Goal: Information Seeking & Learning: Learn about a topic

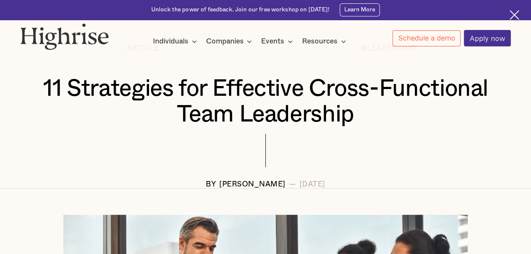
scroll to position [84, 0]
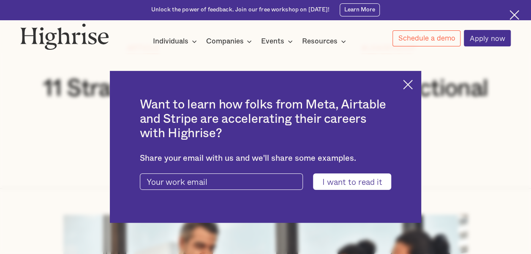
click at [412, 83] on img at bounding box center [408, 85] width 10 height 10
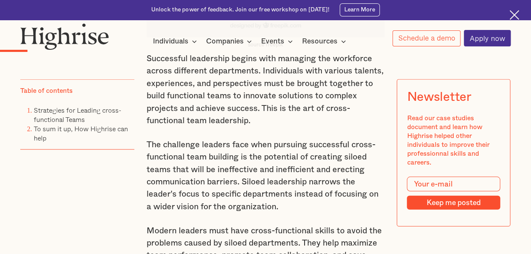
scroll to position [760, 0]
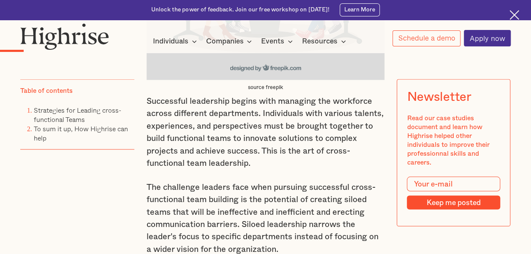
click at [209, 122] on p "Successful leadership begins with managing the workforce across different depar…" at bounding box center [265, 132] width 238 height 74
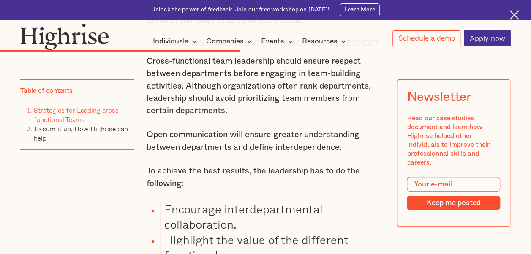
scroll to position [3293, 0]
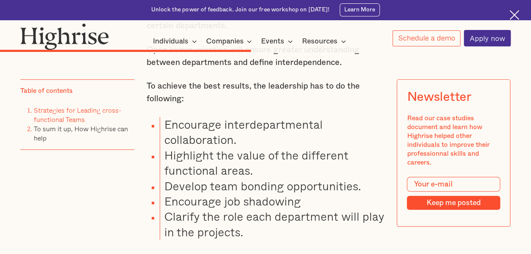
click at [514, 14] on img at bounding box center [514, 15] width 10 height 10
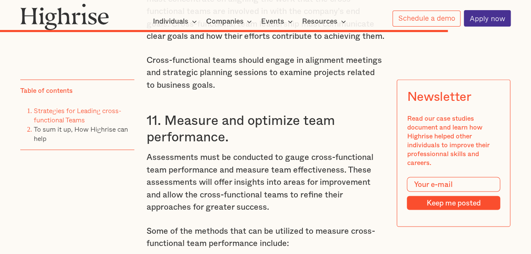
scroll to position [5383, 0]
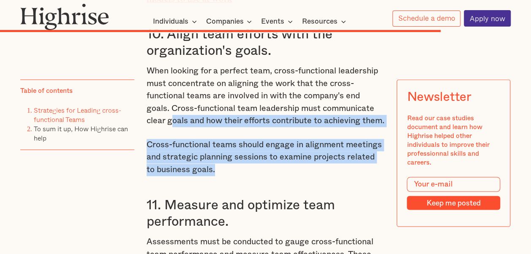
drag, startPoint x: 204, startPoint y: 169, endPoint x: 151, endPoint y: 119, distance: 72.9
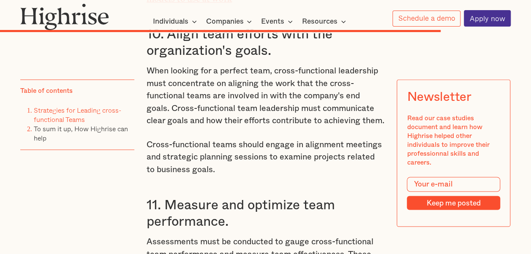
click at [286, 197] on h3 "11. Measure and optimize team performance." at bounding box center [265, 213] width 238 height 33
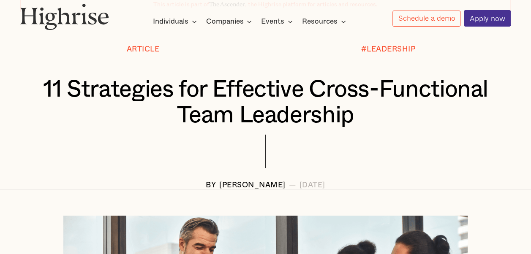
scroll to position [0, 0]
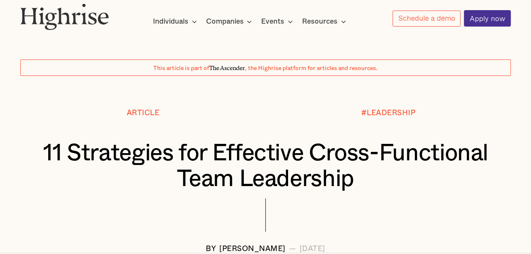
click at [424, 155] on h1 "11 Strategies for Effective Cross-Functional Team Leadership" at bounding box center [265, 167] width 449 height 52
click at [205, 154] on h1 "11 Strategies for Effective Cross-Functional Team Leadership" at bounding box center [265, 167] width 449 height 52
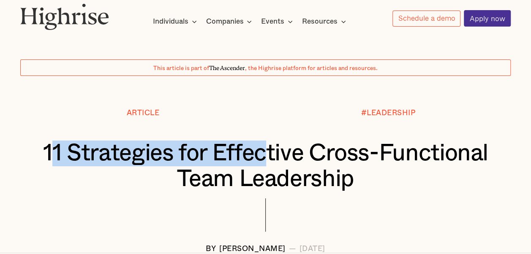
drag, startPoint x: 99, startPoint y: 154, endPoint x: 321, endPoint y: 162, distance: 222.2
click at [321, 162] on h1 "11 Strategies for Effective Cross-Functional Team Leadership" at bounding box center [265, 167] width 449 height 52
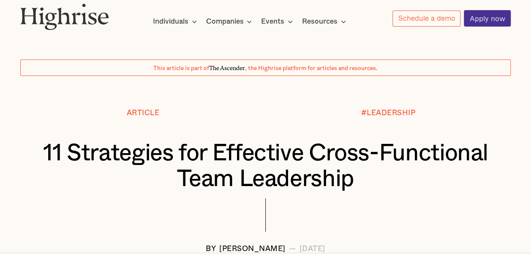
drag, startPoint x: 321, startPoint y: 162, endPoint x: 228, endPoint y: 161, distance: 93.3
click at [305, 175] on h1 "11 Strategies for Effective Cross-Functional Team Leadership" at bounding box center [265, 167] width 449 height 52
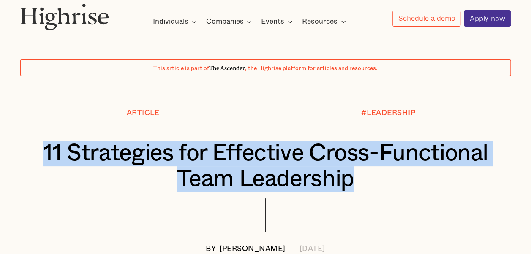
drag, startPoint x: 90, startPoint y: 149, endPoint x: 446, endPoint y: 173, distance: 357.1
click at [446, 173] on h1 "11 Strategies for Effective Cross-Functional Team Leadership" at bounding box center [265, 167] width 449 height 52
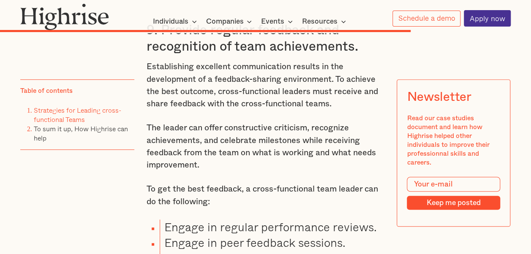
scroll to position [5150, 0]
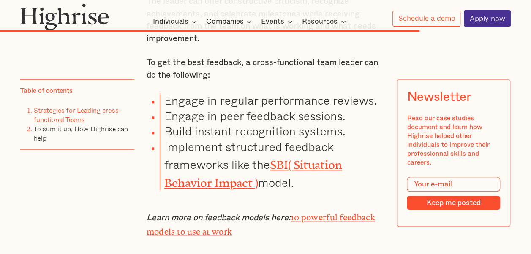
click at [349, 116] on li "Engage in peer feedback sessions." at bounding box center [272, 115] width 225 height 15
drag, startPoint x: 301, startPoint y: 181, endPoint x: 164, endPoint y: 107, distance: 156.2
click at [164, 107] on ul "Engage in regular performance reviews. Engage in peer feedback sessions. Build …" at bounding box center [260, 142] width 248 height 98
click at [322, 188] on li "Implement structured feedback frameworks like the SBI( Situation Behavior Impac…" at bounding box center [272, 164] width 225 height 51
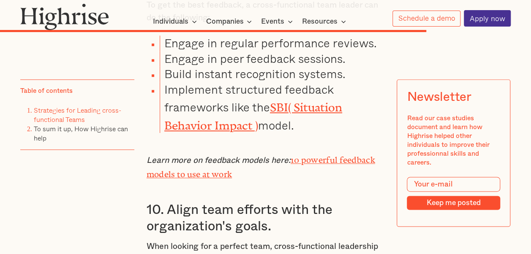
scroll to position [5234, 0]
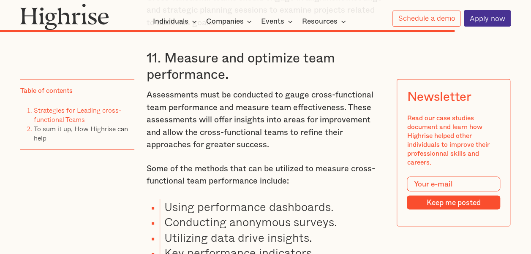
scroll to position [5614, 0]
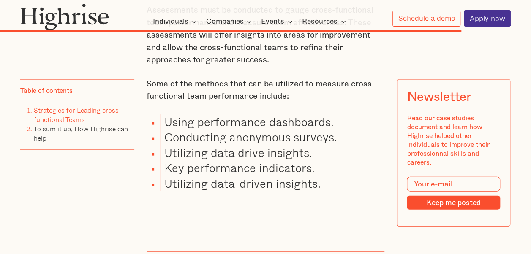
click at [287, 191] on li "Utilizing data-driven insights." at bounding box center [272, 183] width 225 height 15
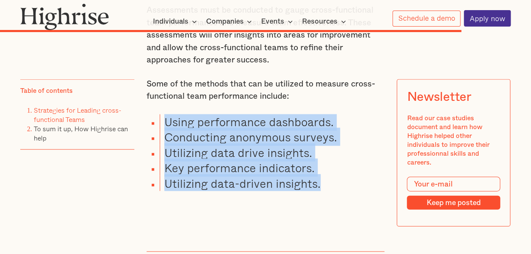
drag, startPoint x: 319, startPoint y: 188, endPoint x: 164, endPoint y: 120, distance: 169.3
click at [164, 120] on ul "Using performance dashboards. Conducting anonymous surveys. Utilizing data driv…" at bounding box center [260, 152] width 248 height 77
drag, startPoint x: 164, startPoint y: 120, endPoint x: 285, endPoint y: 136, distance: 121.8
click at [285, 136] on li "Conducting anonymous surveys." at bounding box center [272, 137] width 225 height 15
click at [317, 188] on li "Utilizing data-driven insights." at bounding box center [272, 183] width 225 height 15
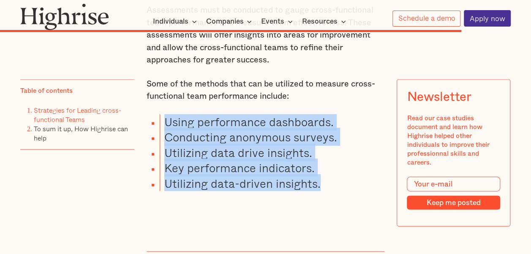
click at [317, 188] on li "Utilizing data-driven insights." at bounding box center [272, 183] width 225 height 15
drag, startPoint x: 319, startPoint y: 189, endPoint x: 159, endPoint y: 122, distance: 173.6
click at [159, 122] on ul "Using performance dashboards. Conducting anonymous surveys. Utilizing data driv…" at bounding box center [260, 152] width 248 height 77
drag, startPoint x: 159, startPoint y: 122, endPoint x: 280, endPoint y: 147, distance: 123.7
click at [280, 145] on li "Conducting anonymous surveys." at bounding box center [272, 137] width 225 height 15
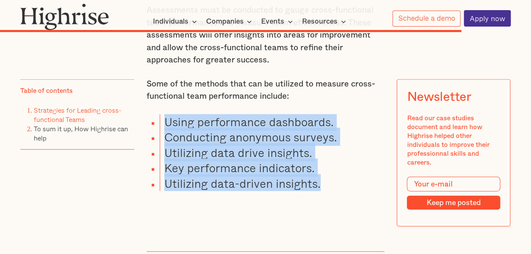
click at [304, 176] on li "Key performance indicators." at bounding box center [272, 167] width 225 height 15
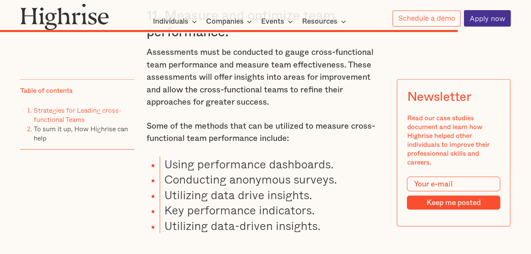
scroll to position [5403, 0]
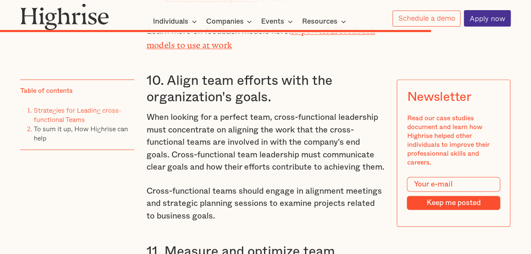
scroll to position [5361, 0]
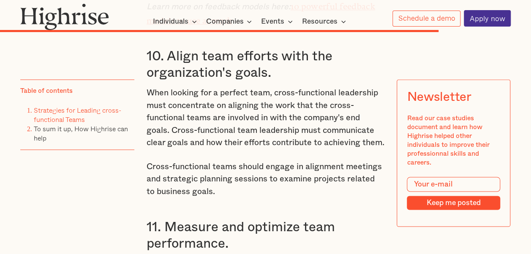
click at [260, 180] on p "Cross-functional teams should engage in alignment meetings and strategic planni…" at bounding box center [265, 179] width 238 height 37
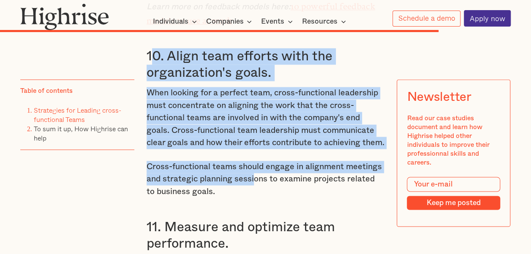
drag, startPoint x: 148, startPoint y: 53, endPoint x: 252, endPoint y: 182, distance: 165.4
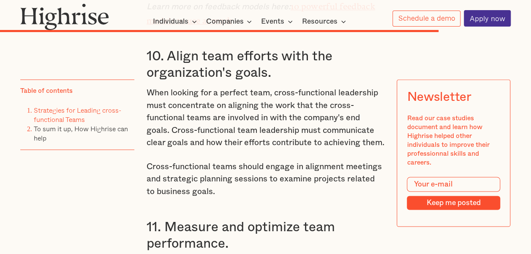
drag, startPoint x: 252, startPoint y: 182, endPoint x: 245, endPoint y: 190, distance: 10.2
click at [245, 190] on p "Cross-functional teams should engage in alignment meetings and strategic planni…" at bounding box center [265, 179] width 238 height 37
click at [173, 129] on p "When looking for a perfect team, cross-functional leadership must concentrate o…" at bounding box center [265, 118] width 238 height 62
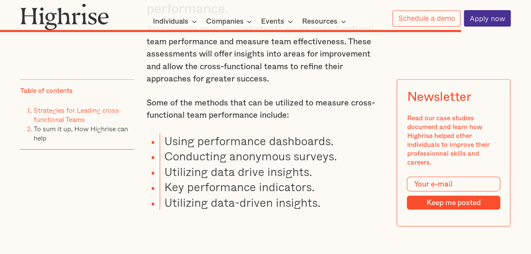
scroll to position [5614, 0]
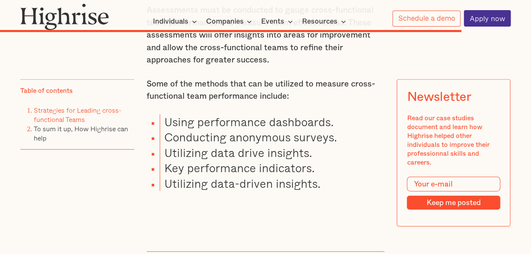
click at [321, 160] on li "Utilizing data drive insights." at bounding box center [272, 152] width 225 height 15
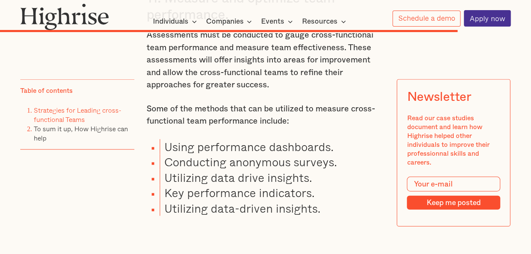
scroll to position [5572, 0]
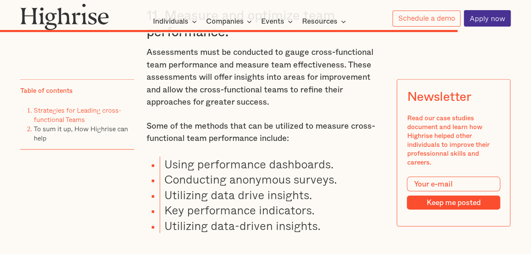
click at [314, 168] on li "Using performance dashboards." at bounding box center [272, 164] width 225 height 15
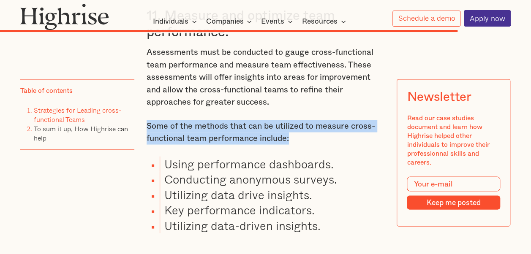
drag, startPoint x: 289, startPoint y: 142, endPoint x: 145, endPoint y: 121, distance: 146.0
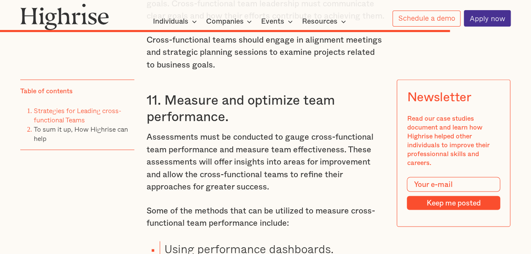
click at [317, 149] on p "Assessments must be conducted to gauge cross-functional team performance and me…" at bounding box center [265, 162] width 238 height 62
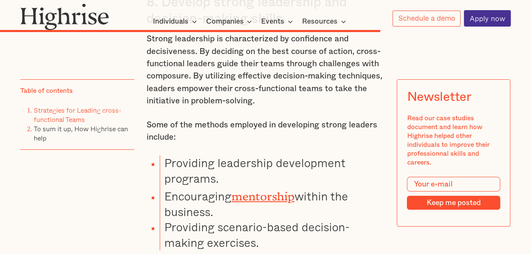
scroll to position [4643, 0]
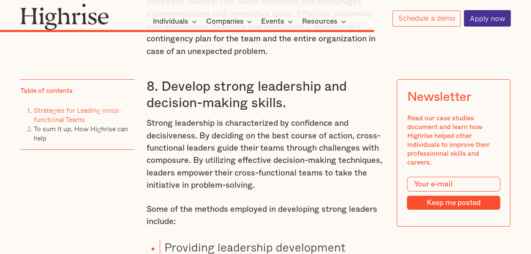
click at [252, 172] on p "Strong leadership is characterized by confidence and decisiveness. By deciding …" at bounding box center [265, 154] width 238 height 74
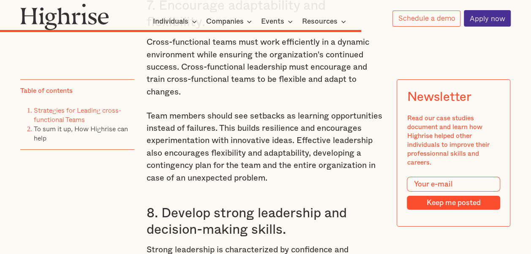
scroll to position [4475, 0]
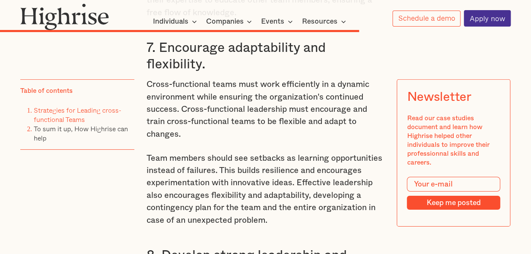
click at [262, 157] on p "Team members should see setbacks as learning opportunities instead of failures.…" at bounding box center [265, 189] width 238 height 74
click at [255, 186] on p "Team members should see setbacks as learning opportunities instead of failures.…" at bounding box center [265, 189] width 238 height 74
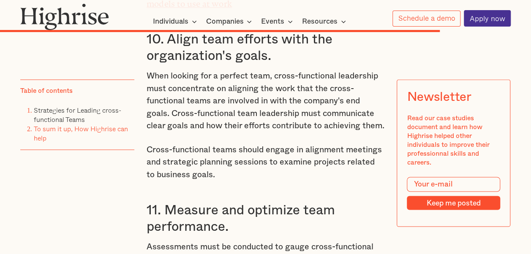
scroll to position [5361, 0]
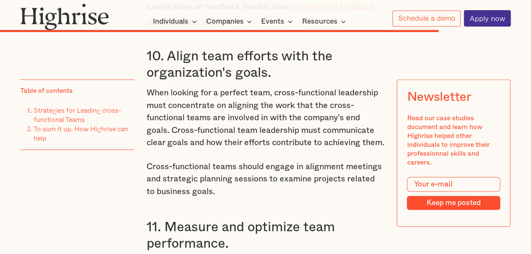
click at [73, 119] on link "Strategies for Leading cross-functional Teams" at bounding box center [77, 114] width 87 height 19
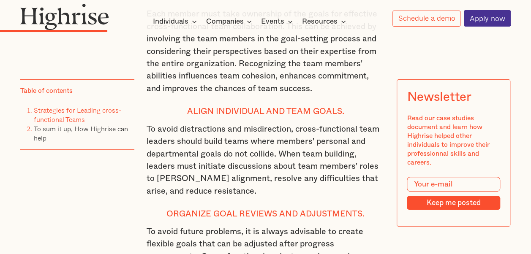
scroll to position [1671, 0]
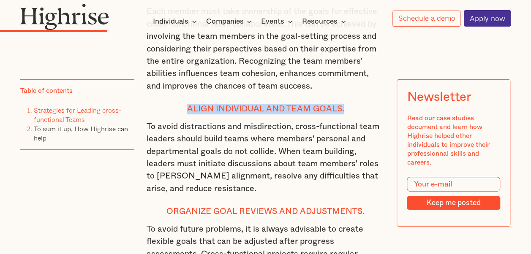
drag, startPoint x: 189, startPoint y: 123, endPoint x: 350, endPoint y: 122, distance: 160.4
click at [350, 114] on h4 "Align individual and team goals." at bounding box center [265, 109] width 238 height 10
drag, startPoint x: 350, startPoint y: 122, endPoint x: 271, endPoint y: 122, distance: 78.5
click at [271, 114] on h4 "Align individual and team goals." at bounding box center [265, 109] width 238 height 10
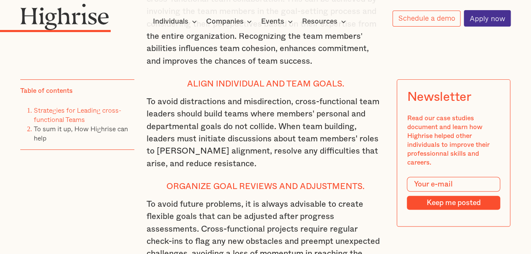
scroll to position [1713, 0]
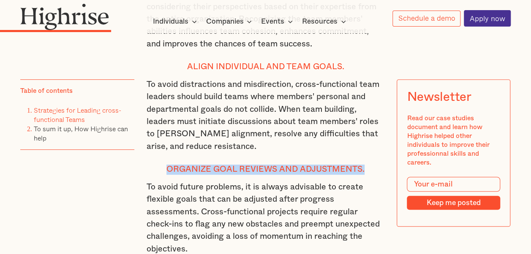
drag, startPoint x: 165, startPoint y: 183, endPoint x: 365, endPoint y: 187, distance: 199.3
click at [365, 175] on h4 "Organize goal reviews and adjustments." at bounding box center [265, 170] width 238 height 10
drag, startPoint x: 365, startPoint y: 187, endPoint x: 270, endPoint y: 188, distance: 94.6
click at [270, 175] on h4 "Organize goal reviews and adjustments." at bounding box center [265, 170] width 238 height 10
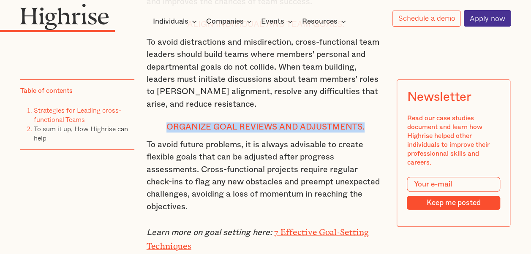
click at [269, 133] on h4 "Organize goal reviews and adjustments." at bounding box center [265, 127] width 238 height 10
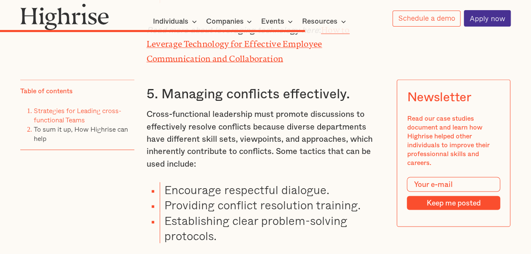
scroll to position [3950, 0]
